Goal: Check status

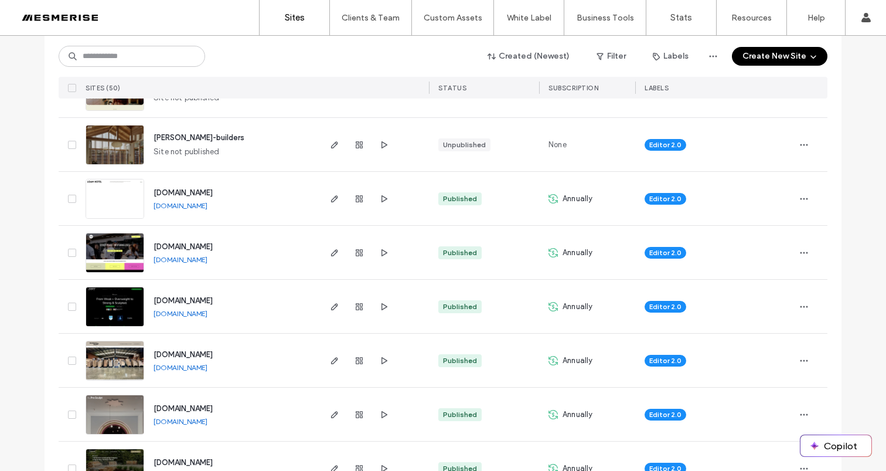
scroll to position [325, 0]
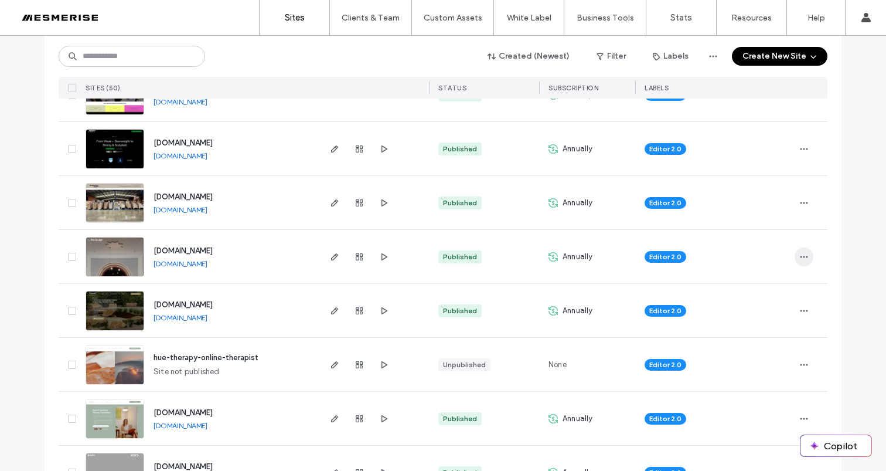
click at [801, 256] on use "button" at bounding box center [805, 257] width 8 height 2
click at [760, 416] on span "Site Dashboard" at bounding box center [754, 421] width 55 height 12
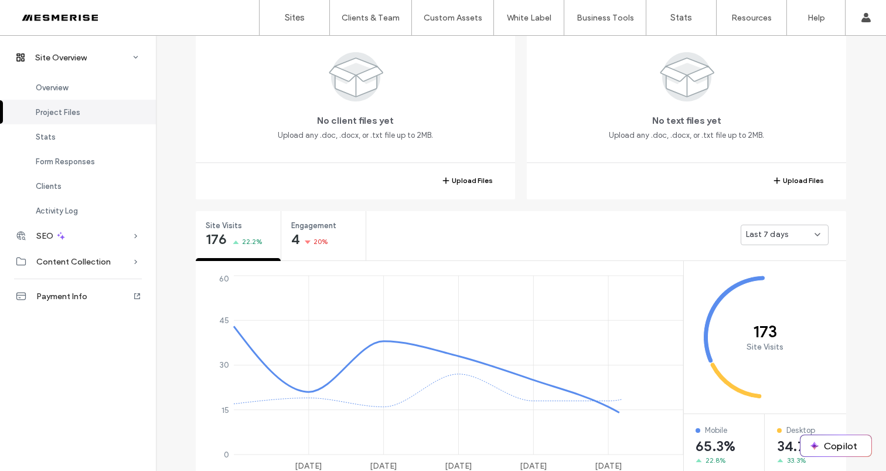
scroll to position [347, 0]
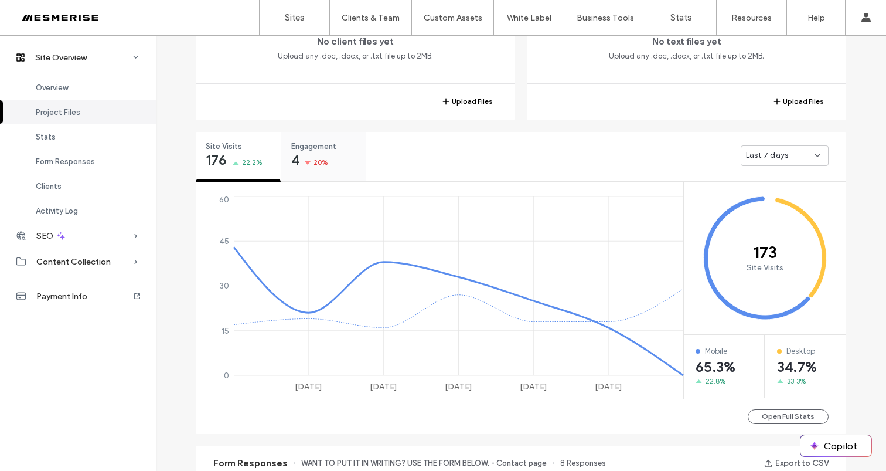
click at [332, 152] on div "Engagement 4 20%" at bounding box center [323, 154] width 84 height 44
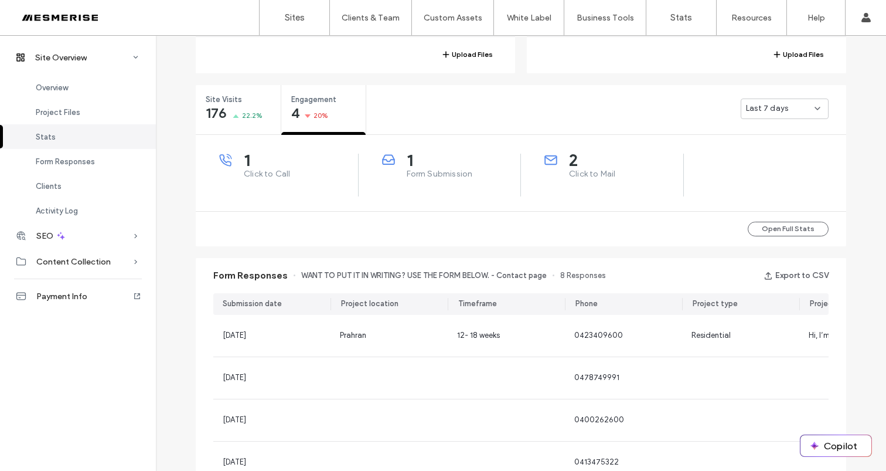
scroll to position [394, 0]
click at [768, 105] on span "Last 7 days" at bounding box center [767, 108] width 42 height 12
click at [190, 309] on div "Form Responses WANT TO PUT IT IN WRITING? USE THE FORM BELOW. - Contact page 8 …" at bounding box center [521, 408] width 662 height 315
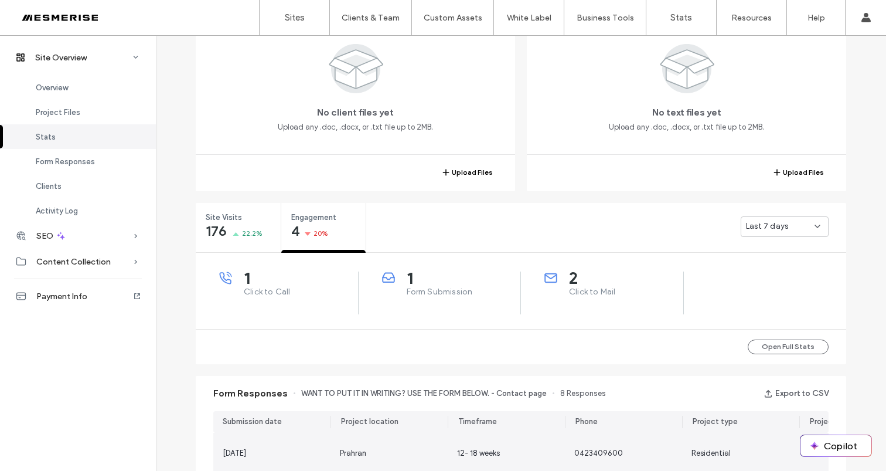
scroll to position [290, 0]
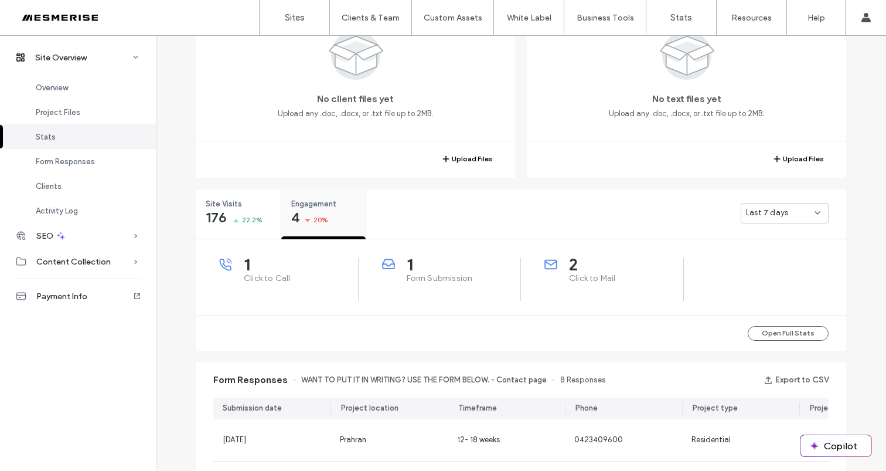
click at [314, 214] on span "20%" at bounding box center [321, 220] width 15 height 12
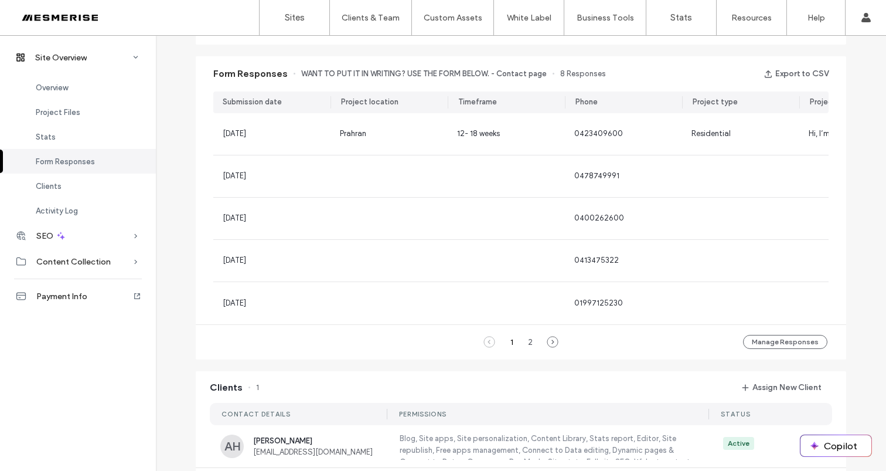
scroll to position [727, 0]
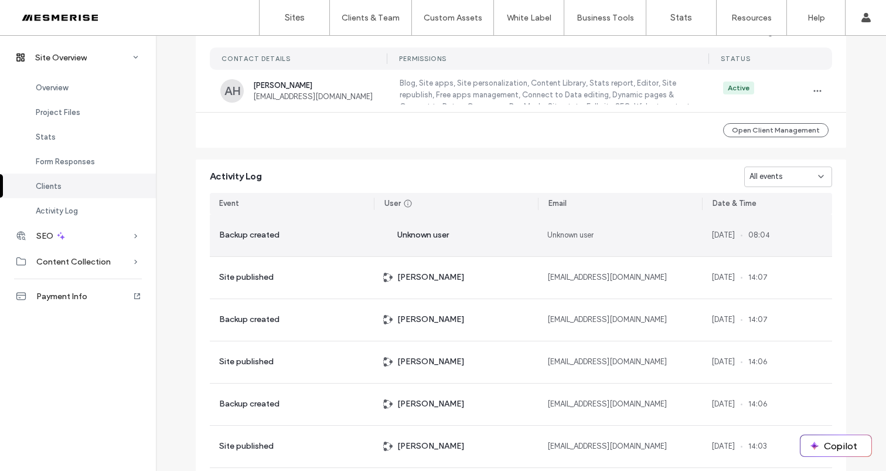
scroll to position [692, 0]
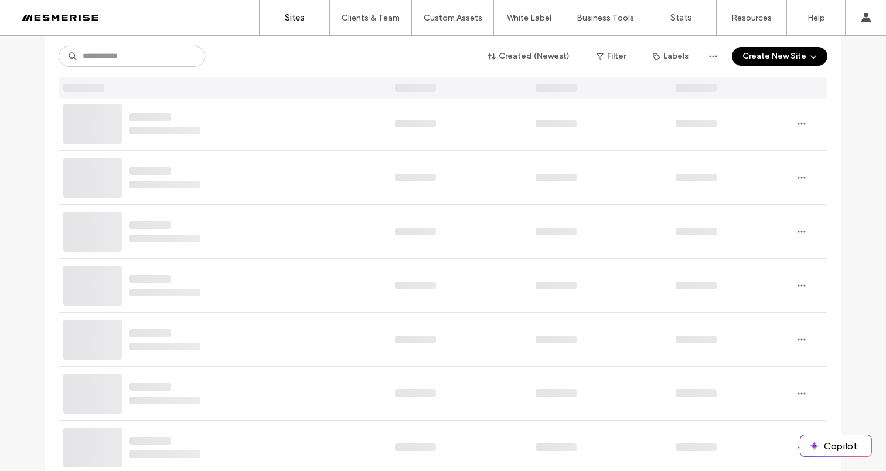
scroll to position [412, 0]
